Goal: Navigation & Orientation: Find specific page/section

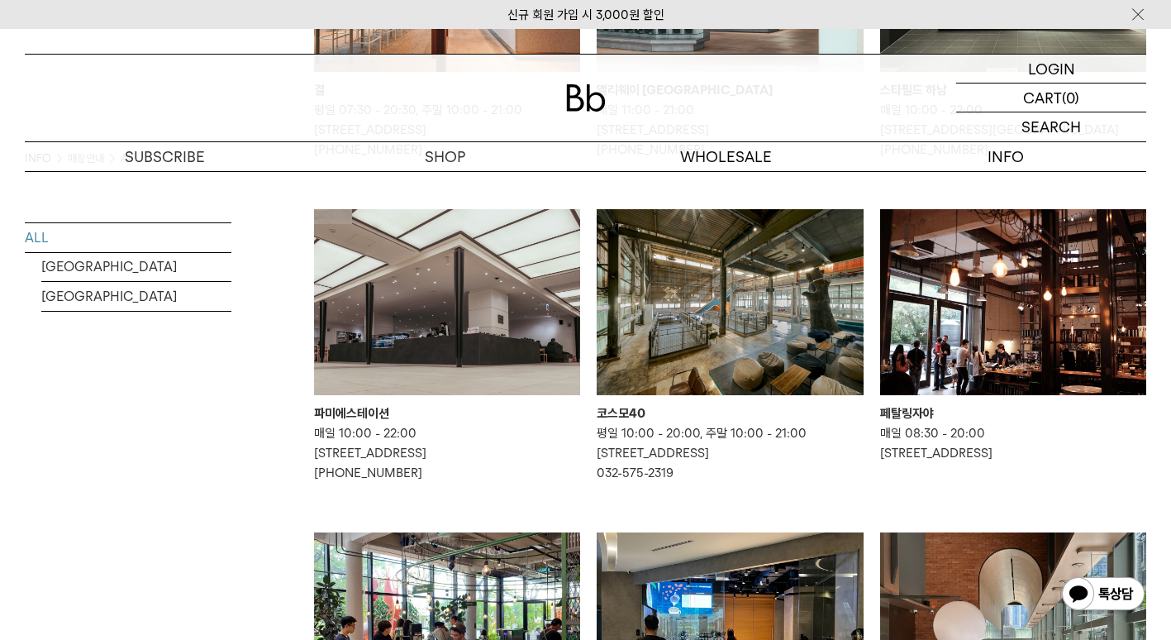
scroll to position [737, 0]
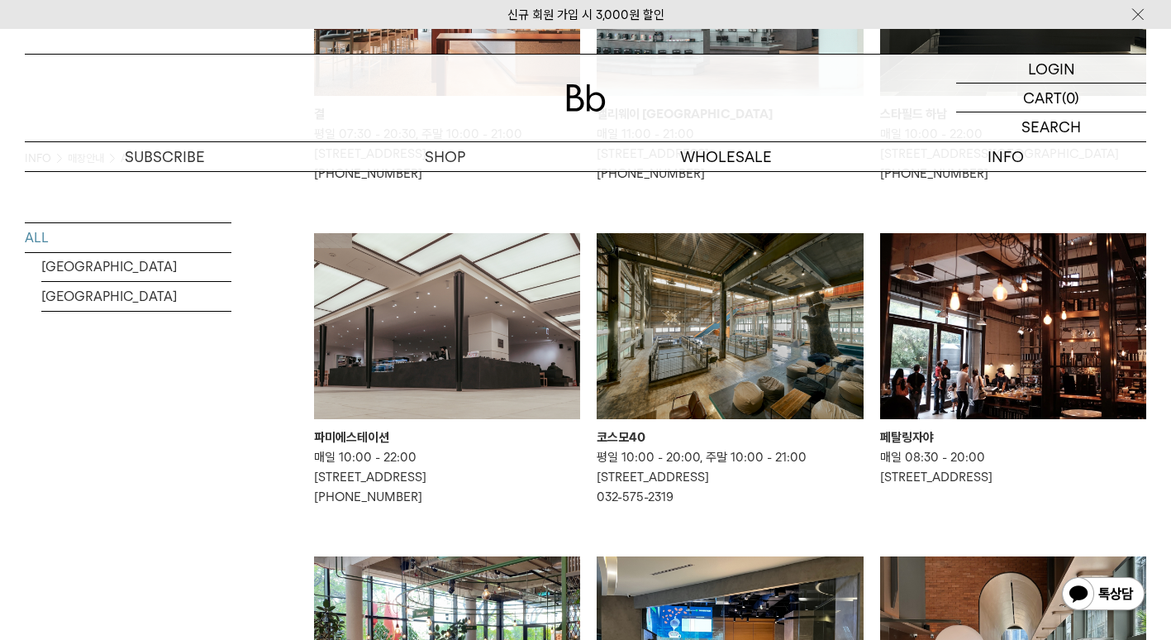
click at [904, 397] on img at bounding box center [1013, 326] width 266 height 187
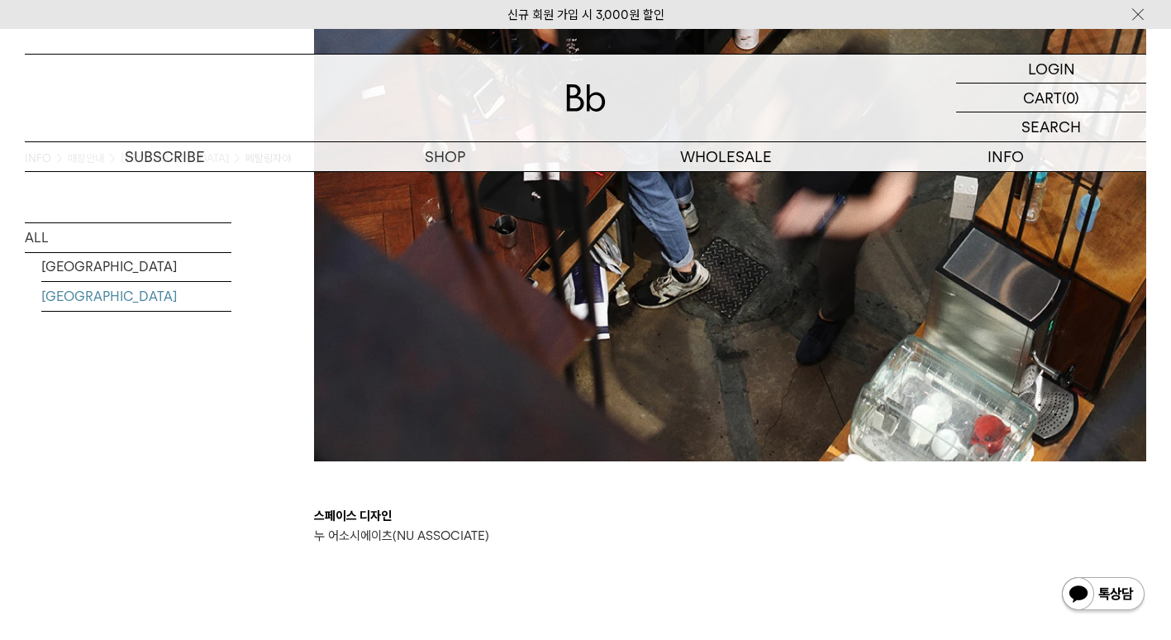
scroll to position [3009, 0]
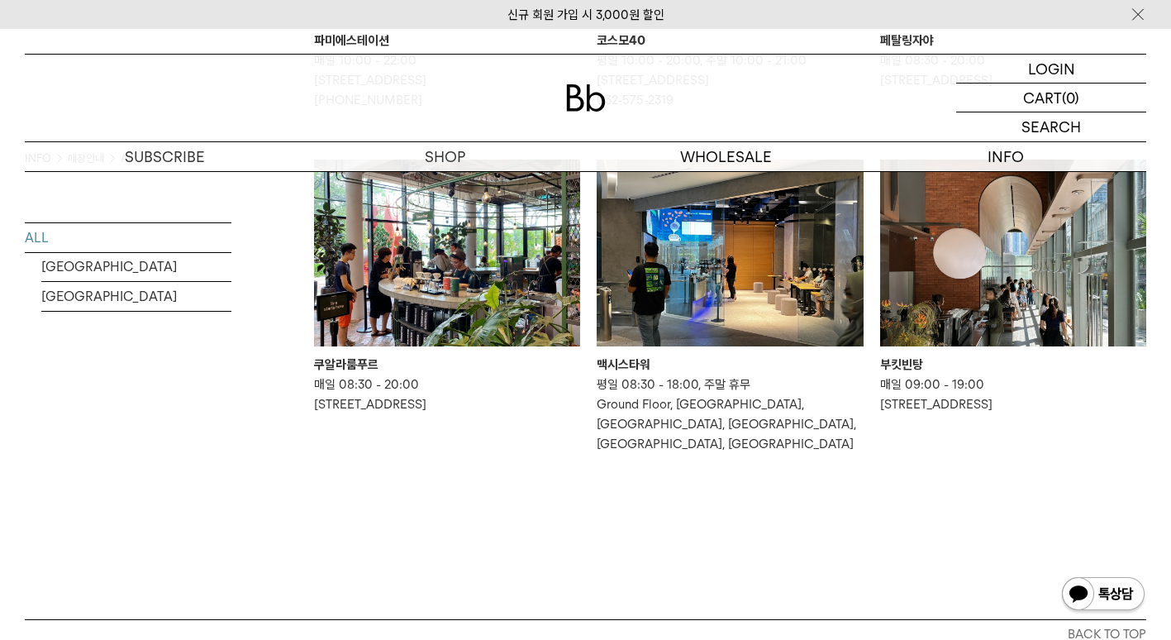
scroll to position [1135, 0]
click at [447, 315] on img at bounding box center [447, 252] width 266 height 187
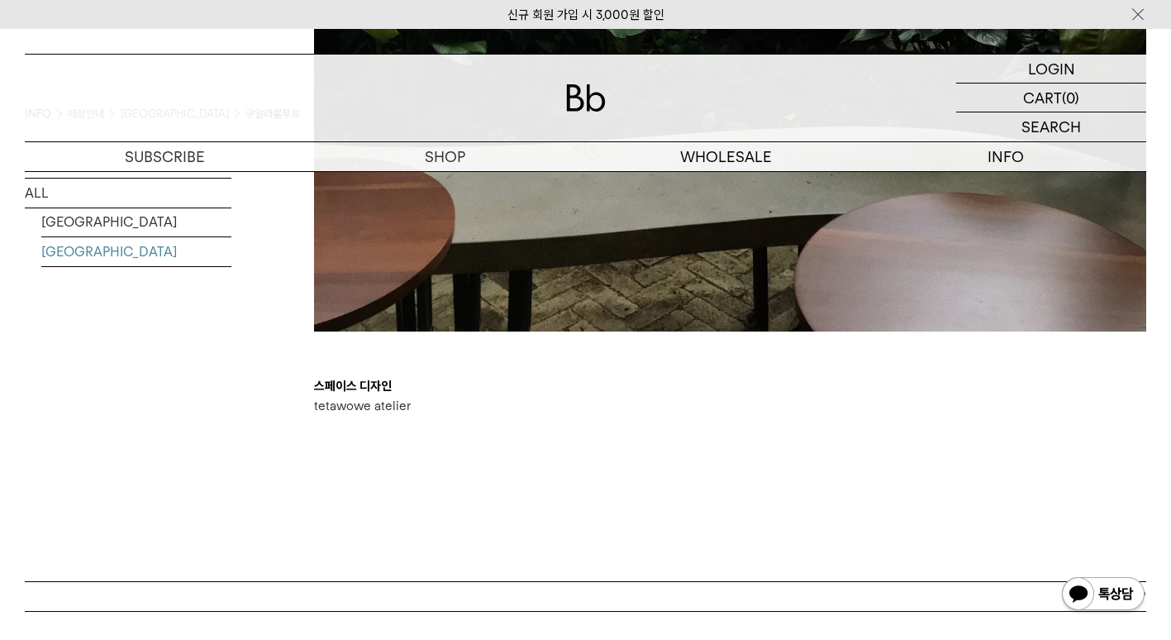
scroll to position [3662, 0]
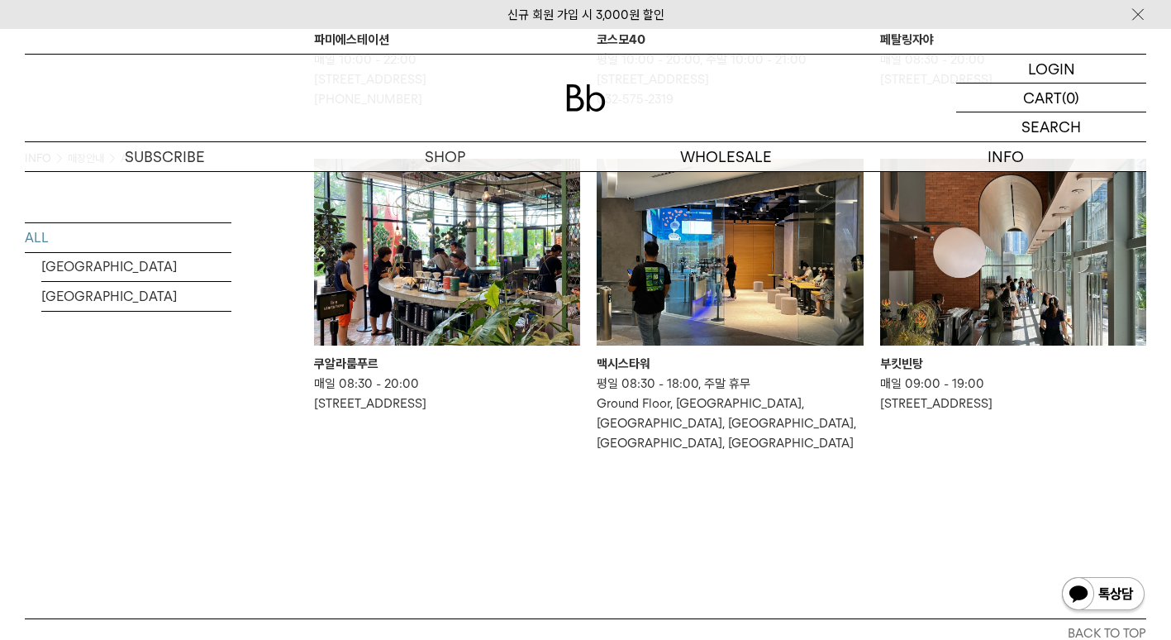
click at [691, 340] on img at bounding box center [730, 252] width 266 height 187
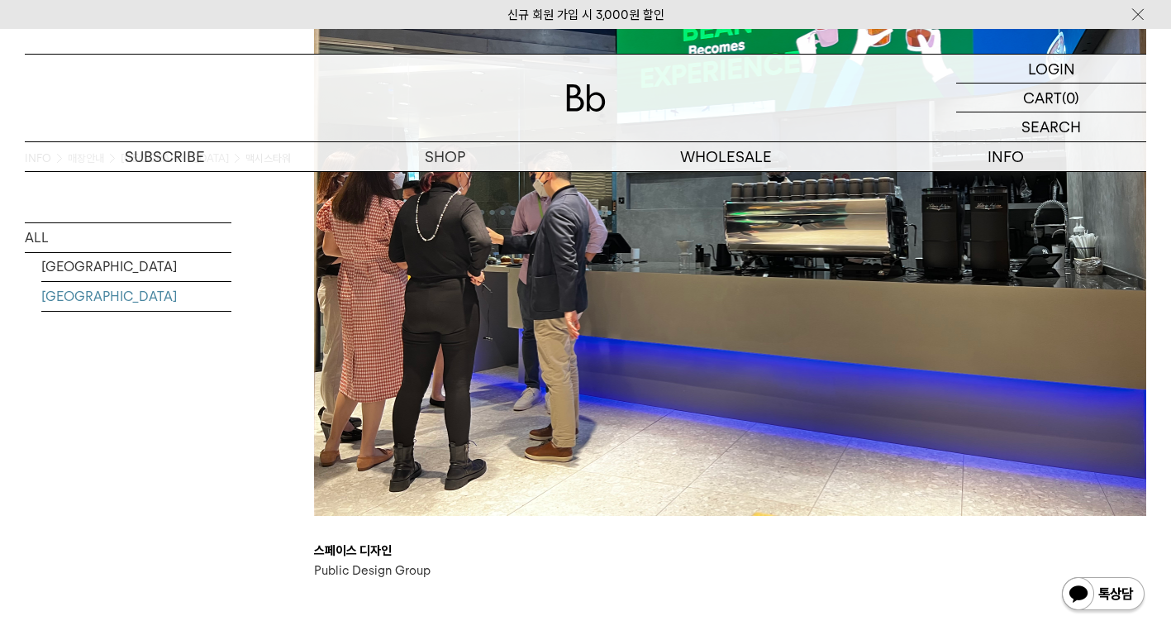
scroll to position [1414, 0]
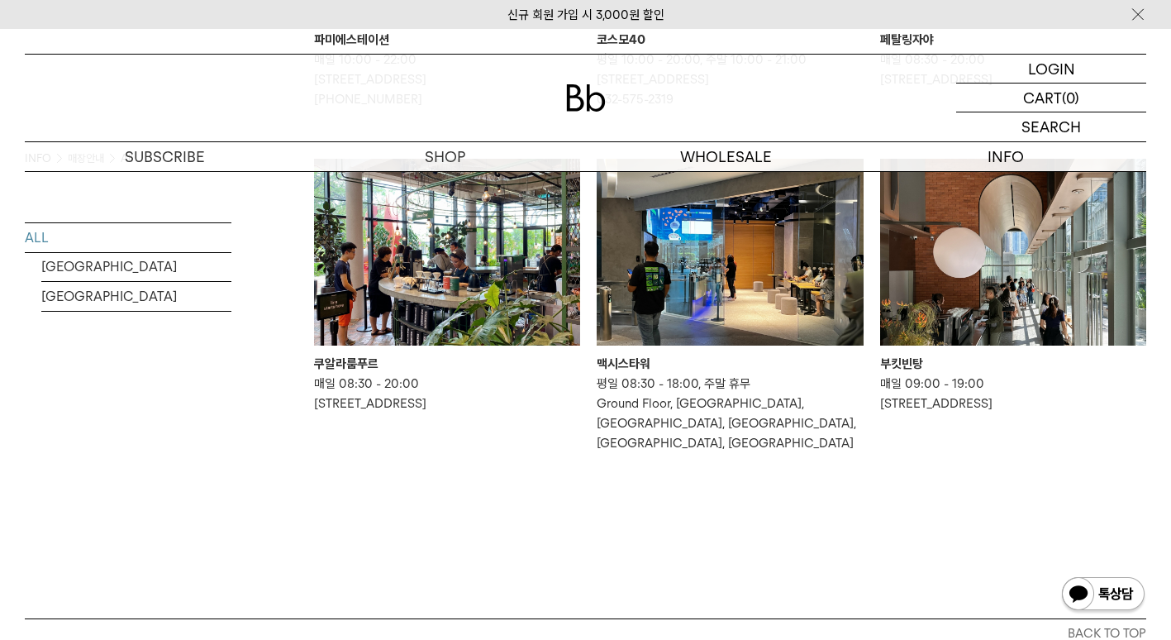
click at [1032, 345] on img at bounding box center [1013, 252] width 266 height 187
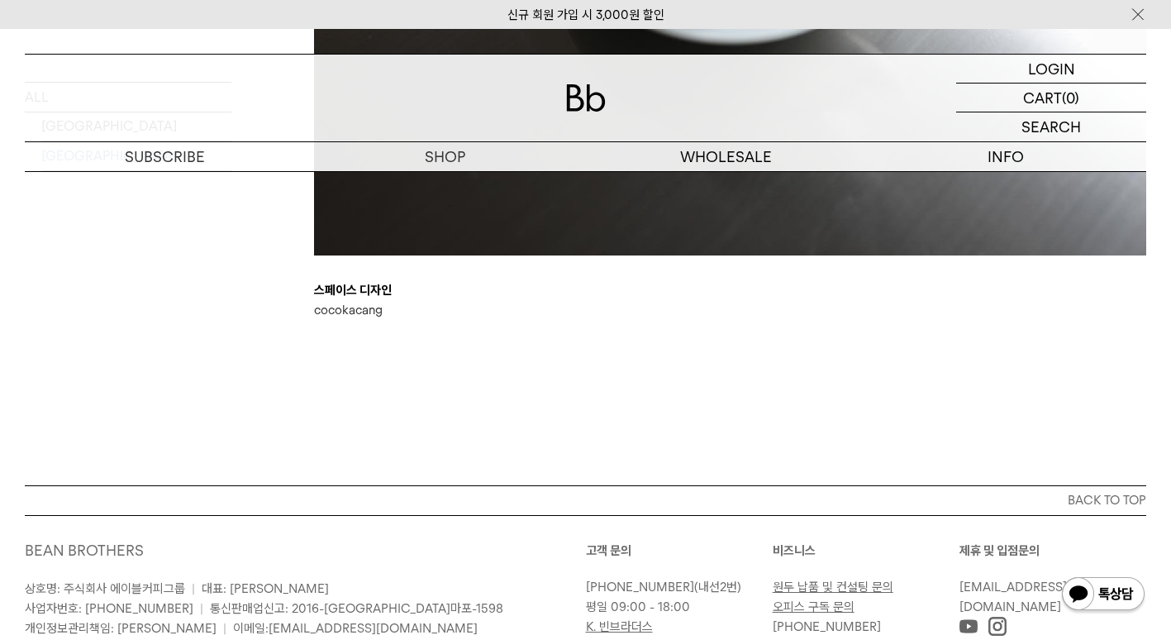
scroll to position [2474, 0]
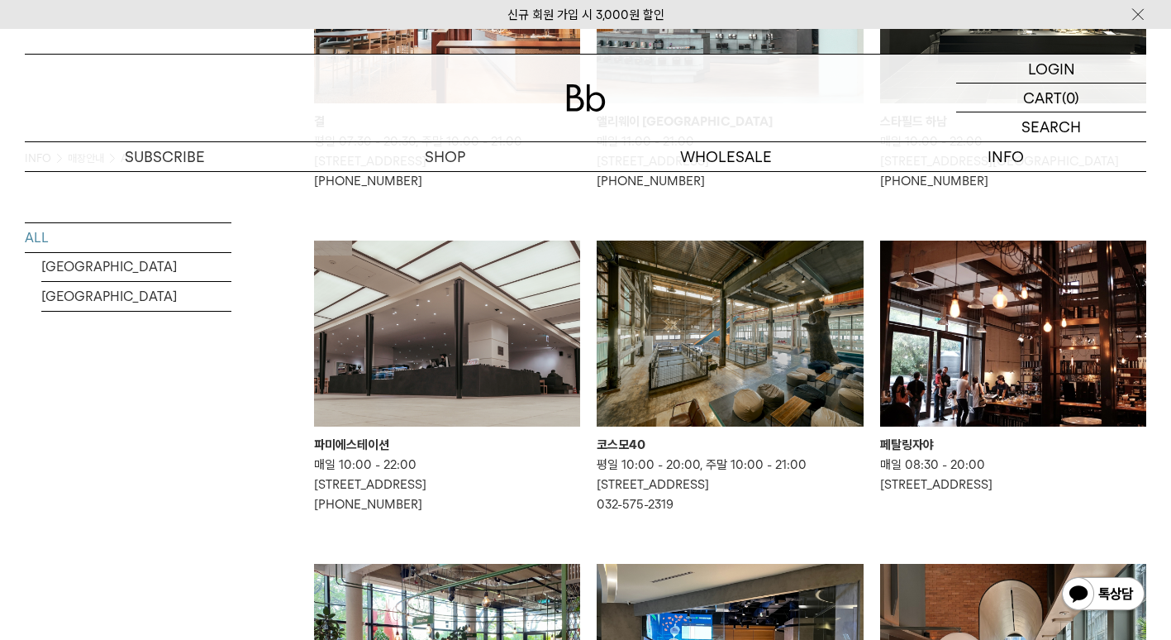
scroll to position [726, 0]
